Goal: Information Seeking & Learning: Understand process/instructions

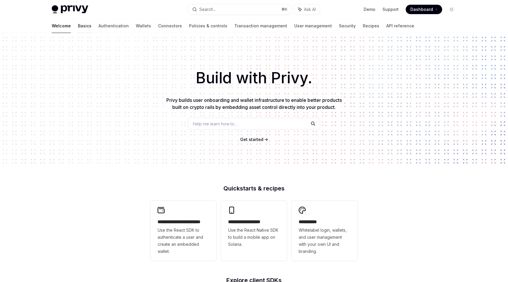
click at [78, 24] on link "Basics" at bounding box center [85, 26] width 14 height 14
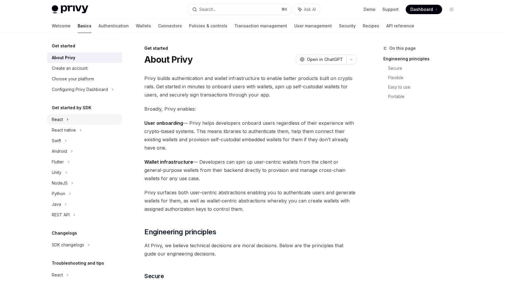
click at [63, 124] on div "React" at bounding box center [84, 119] width 75 height 11
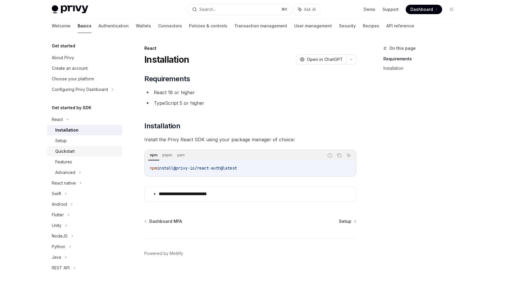
click at [68, 151] on div "Quickstart" at bounding box center [64, 151] width 19 height 7
type textarea "*"
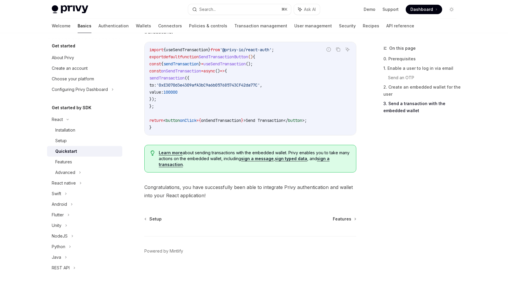
scroll to position [573, 0]
